Goal: Information Seeking & Learning: Learn about a topic

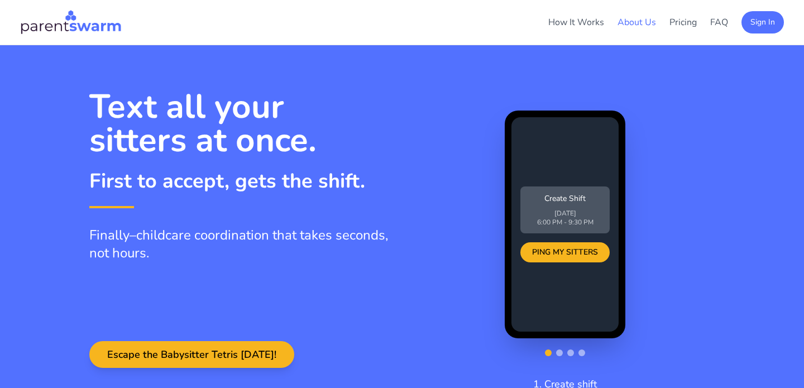
click at [632, 23] on link "About Us" at bounding box center [636, 22] width 39 height 12
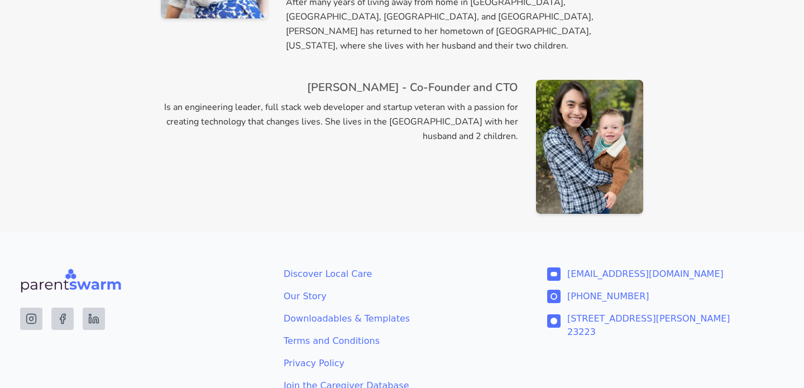
scroll to position [745, 0]
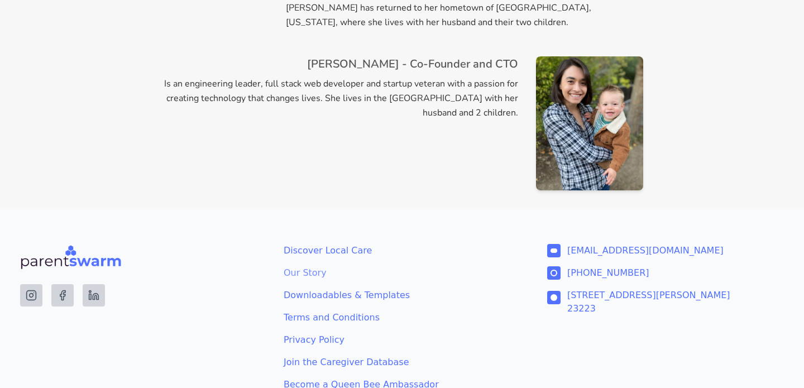
click at [305, 266] on link "Our Story" at bounding box center [401, 272] width 237 height 13
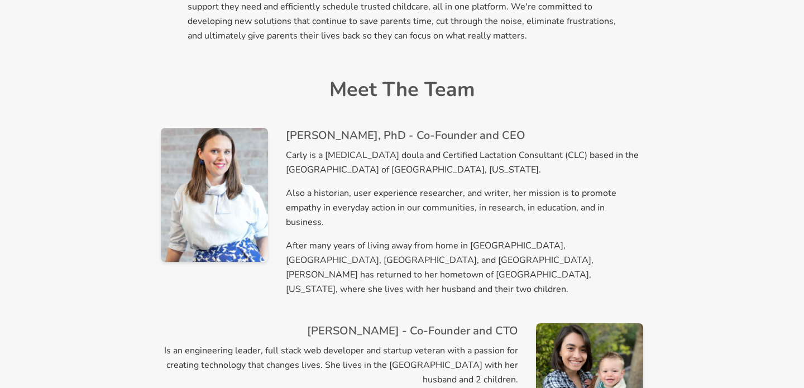
scroll to position [439, 0]
